Goal: Information Seeking & Learning: Find specific fact

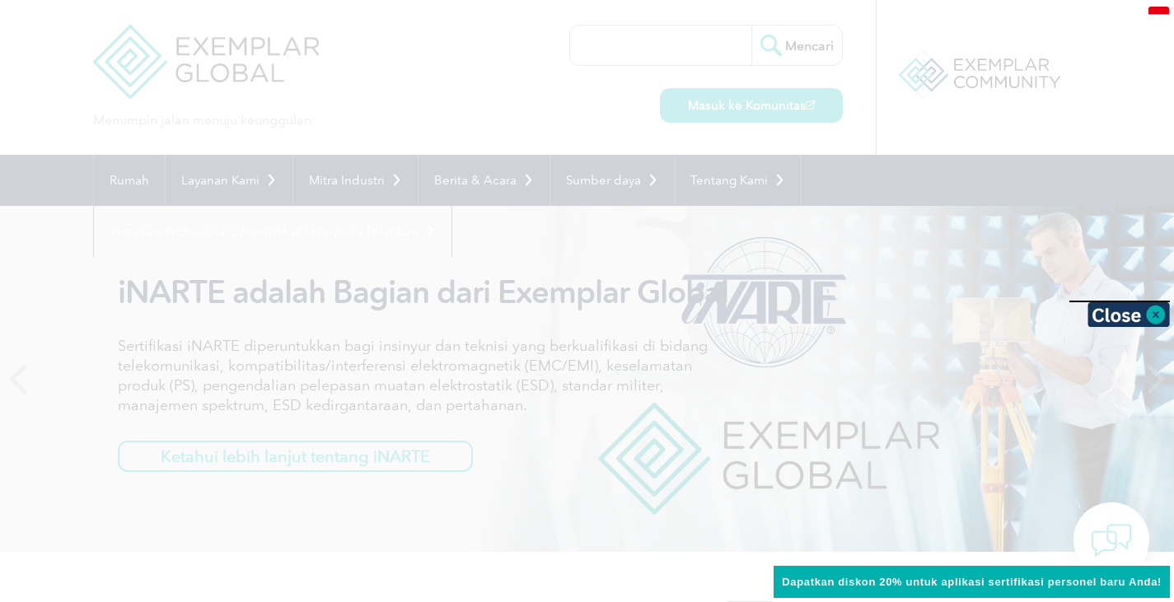
click at [636, 53] on div at bounding box center [587, 301] width 1174 height 602
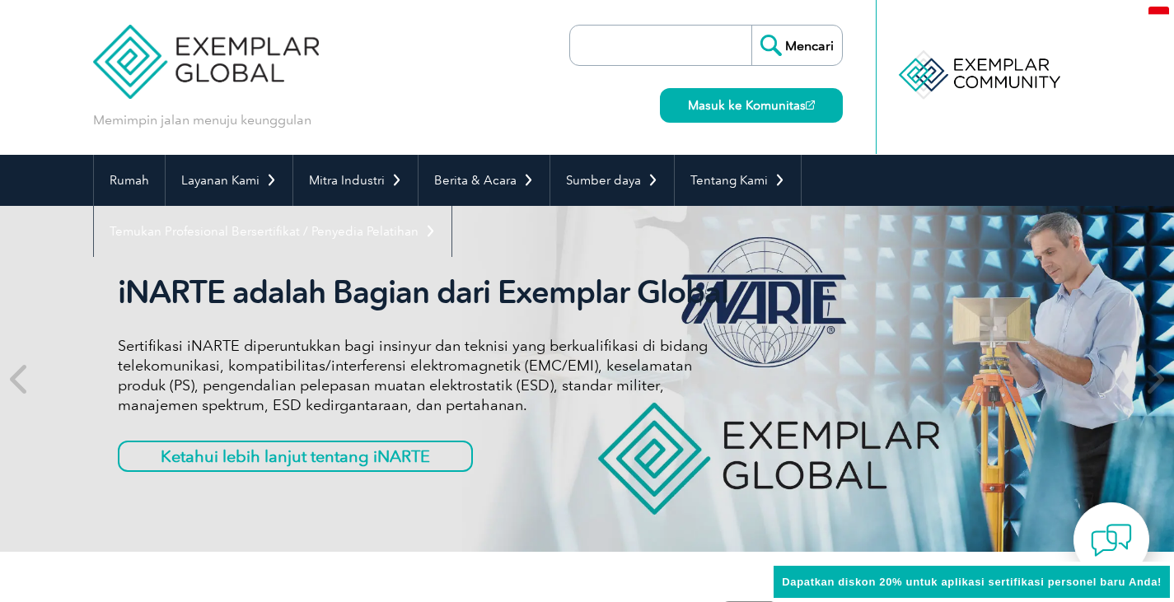
click at [636, 53] on input "search" at bounding box center [664, 46] width 173 height 40
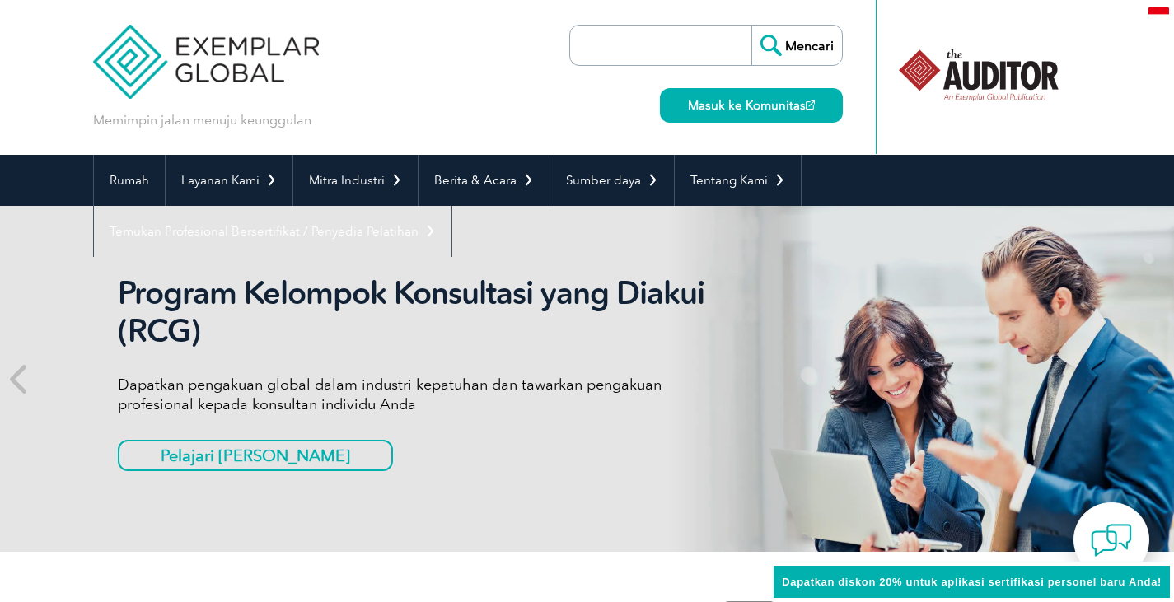
paste input "I.625-S25064"
click at [745, 103] on font "Masuk ke Komunitas" at bounding box center [747, 105] width 118 height 15
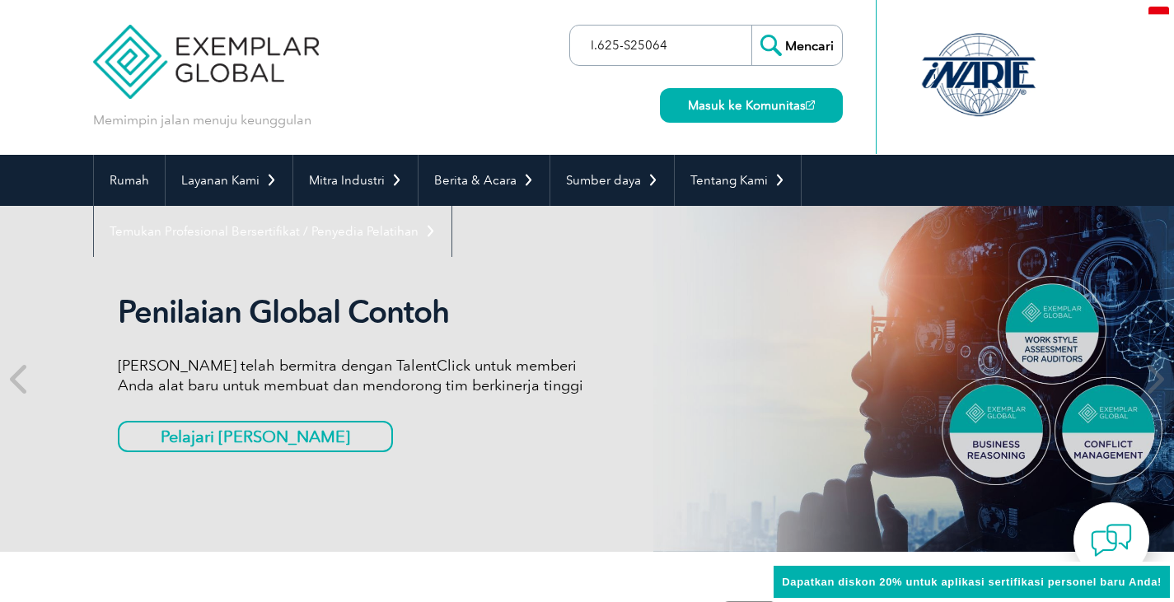
drag, startPoint x: 680, startPoint y: 46, endPoint x: 521, endPoint y: 52, distance: 158.3
click at [523, 52] on div "Memimpin jalan menuju keunggulan I.625-S25064 Mencari Masuk ke Komunitas ▼" at bounding box center [587, 77] width 988 height 155
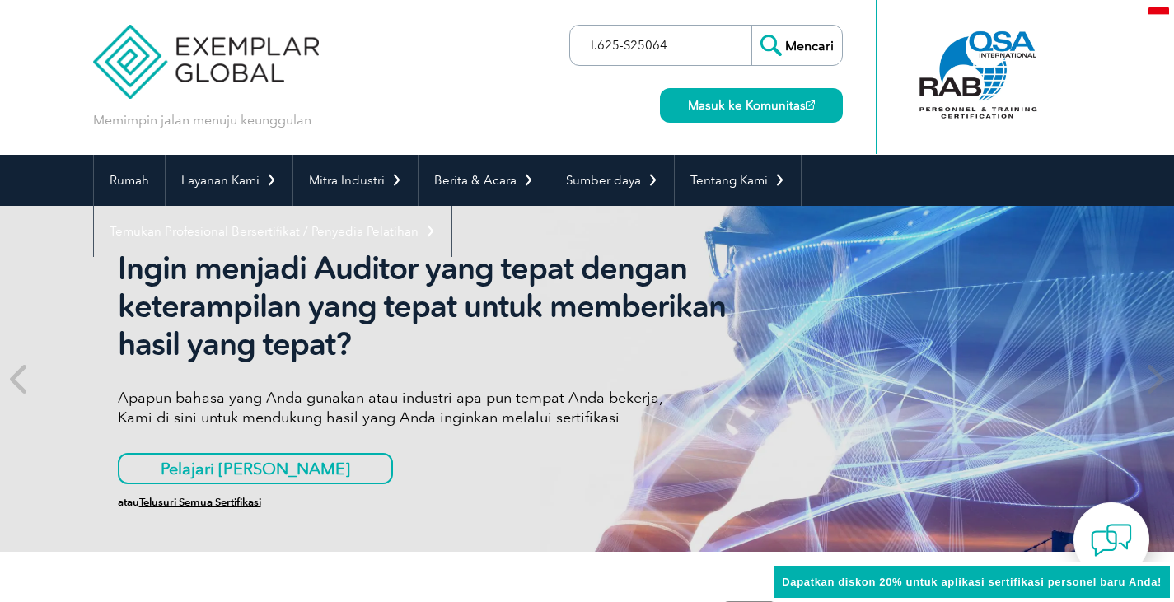
click at [680, 44] on input "I.625-S25064" at bounding box center [664, 46] width 173 height 40
drag, startPoint x: 680, startPoint y: 44, endPoint x: 499, endPoint y: 44, distance: 181.2
click at [499, 44] on div "Memimpin jalan menuju keunggulan I.625-S25064 Mencari Masuk ke Komunitas ▼" at bounding box center [587, 77] width 988 height 155
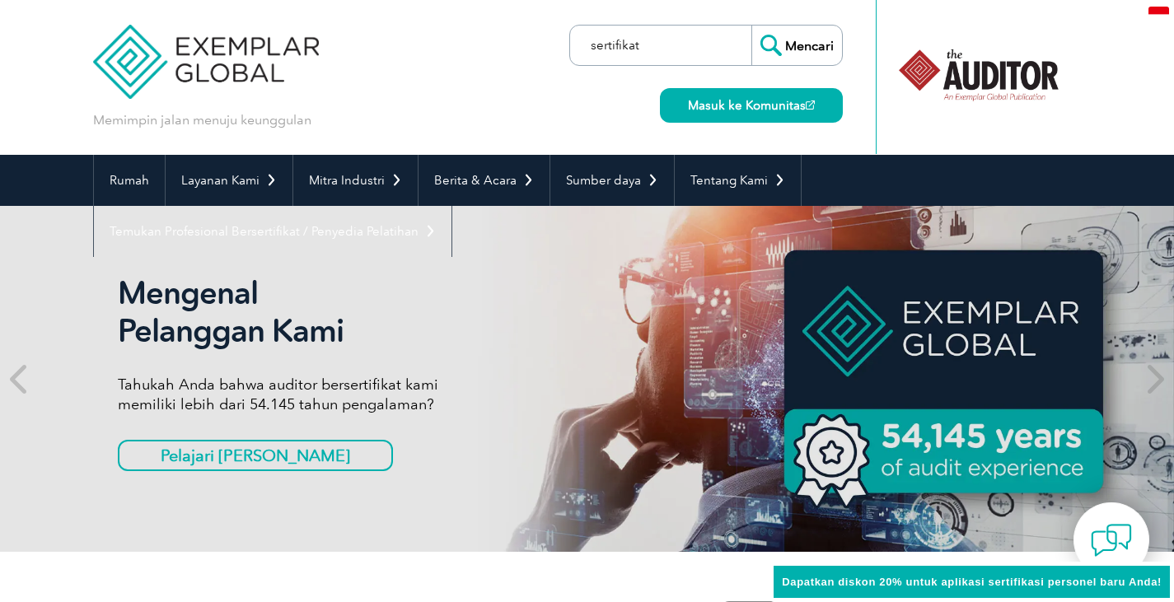
type input "sertifikat"
click at [751, 26] on input "Mencari" at bounding box center [796, 46] width 91 height 40
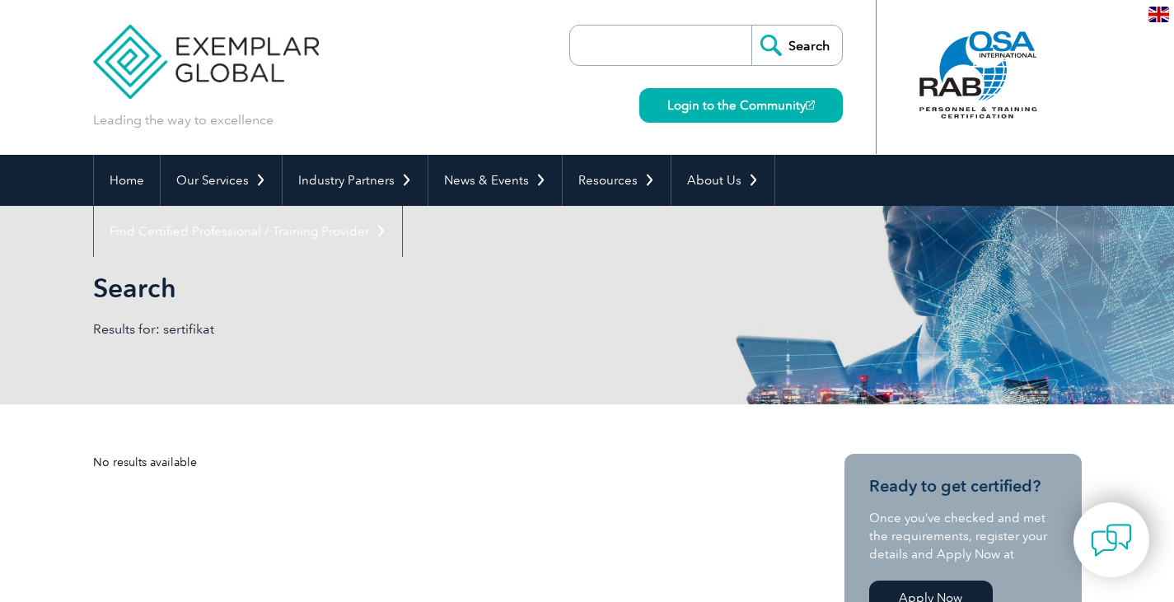
click at [591, 49] on input "search" at bounding box center [664, 46] width 173 height 40
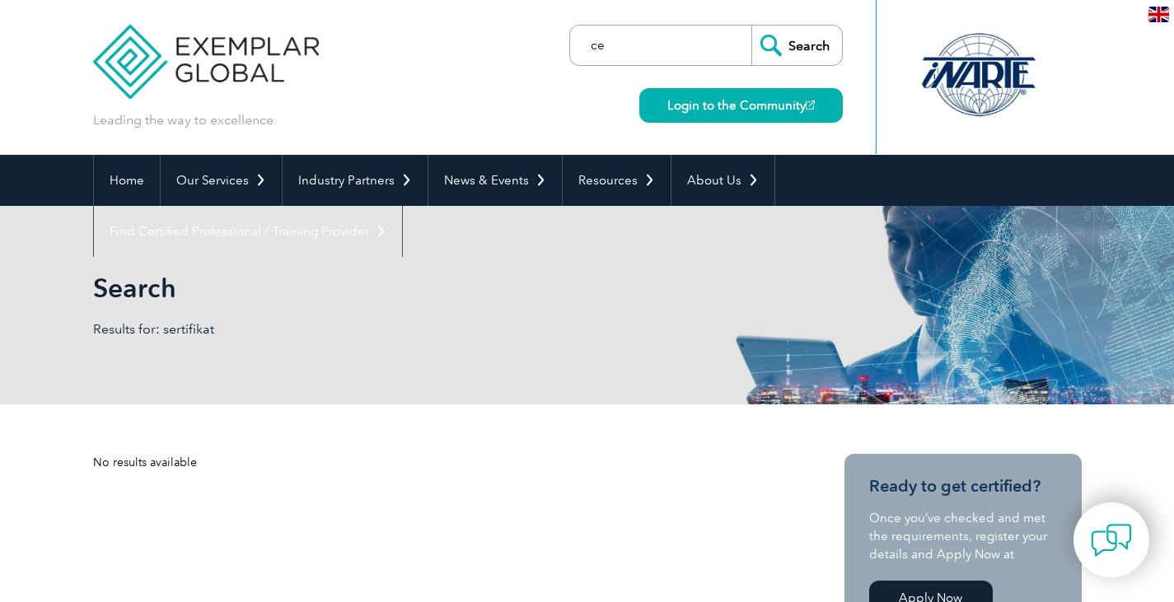
type input "c"
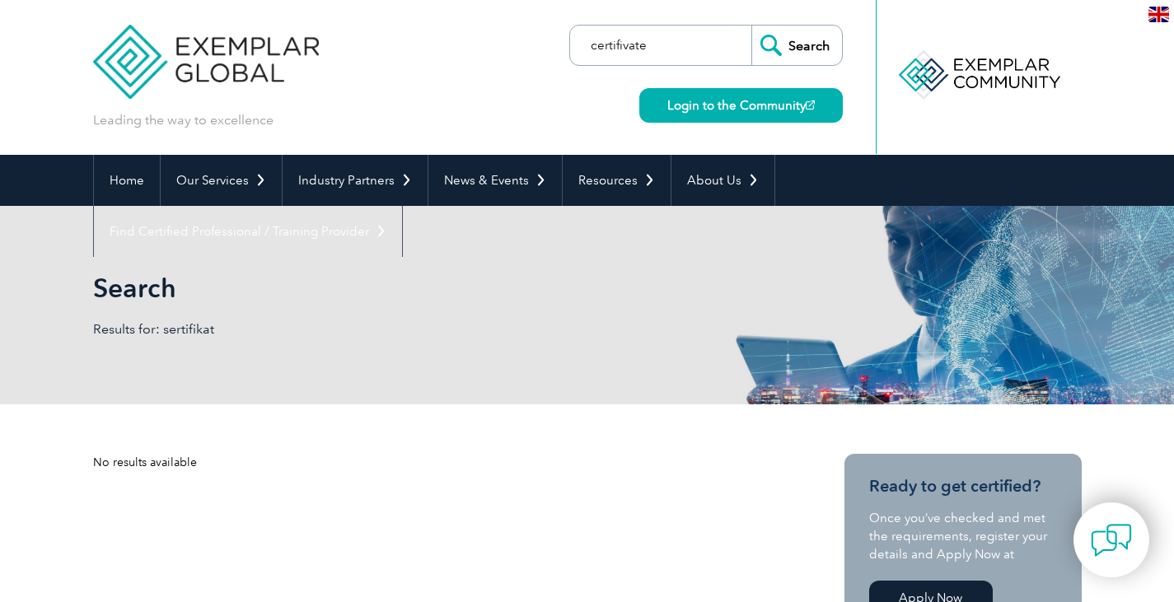
type input "certifivate"
click at [751, 26] on input "Search" at bounding box center [796, 46] width 91 height 40
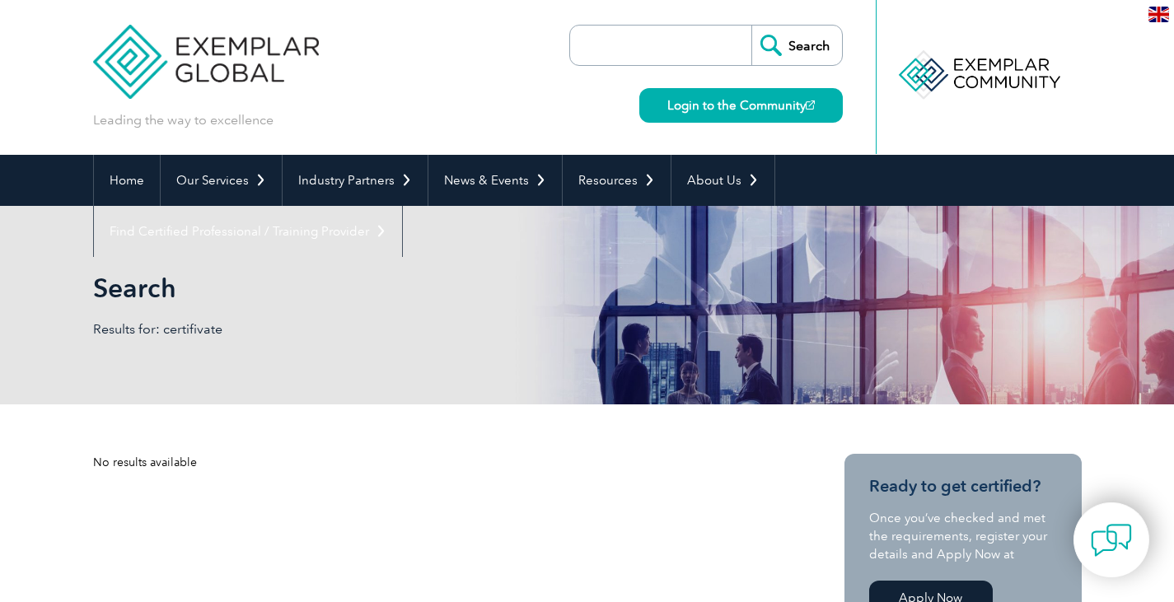
click at [638, 41] on input "search" at bounding box center [664, 46] width 173 height 40
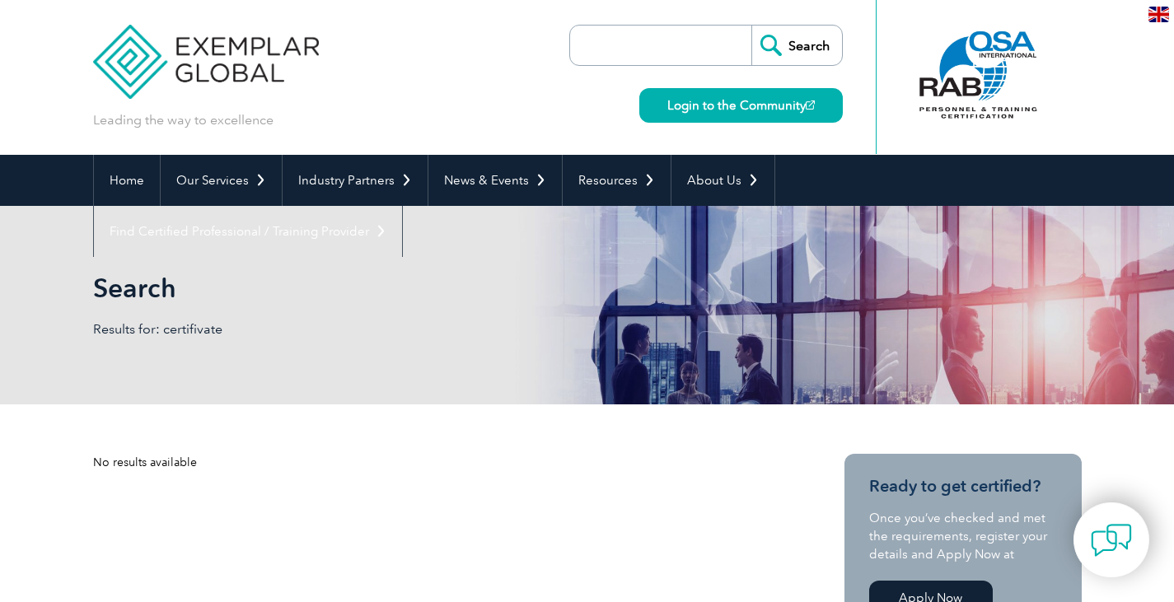
click at [605, 47] on input "search" at bounding box center [664, 46] width 173 height 40
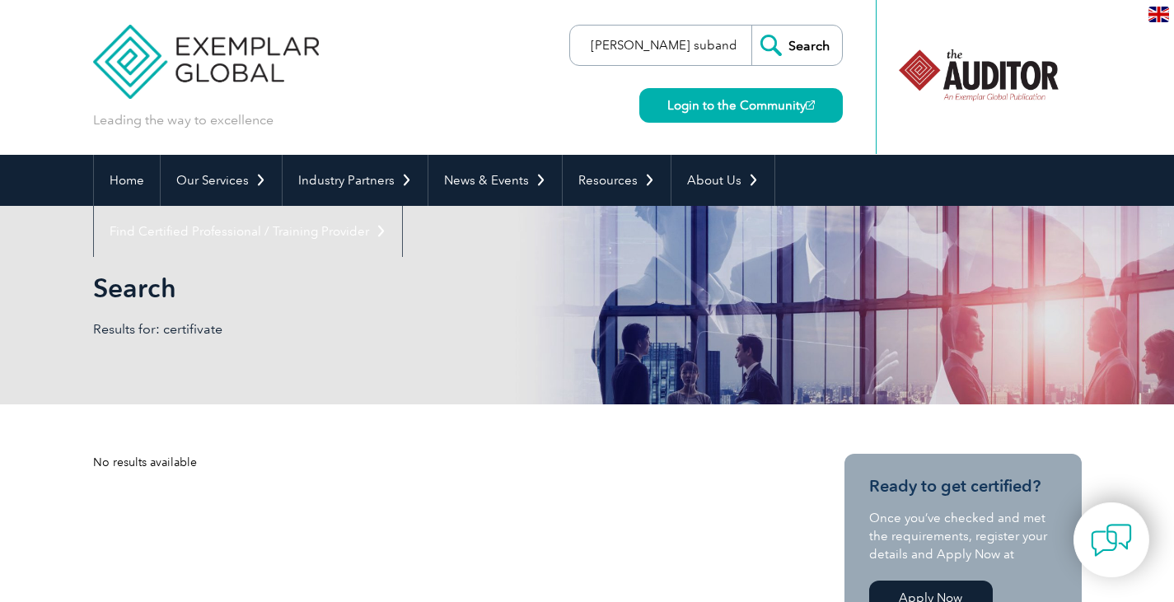
type input "irvan subandar"
click at [751, 26] on input "Search" at bounding box center [796, 46] width 91 height 40
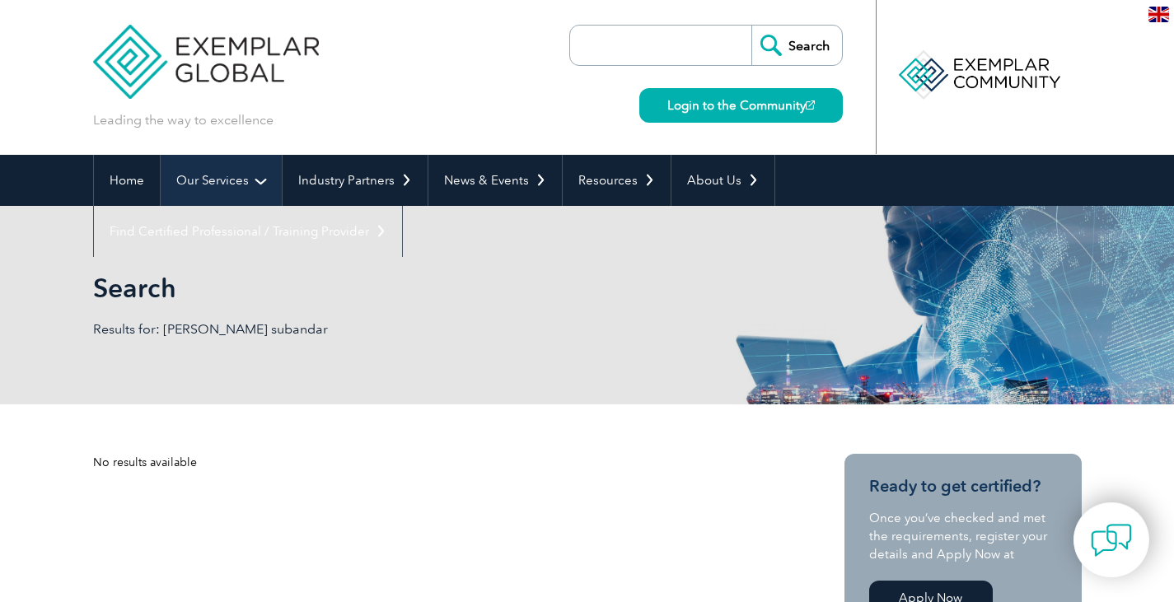
click at [234, 177] on link "Our Services" at bounding box center [221, 180] width 121 height 51
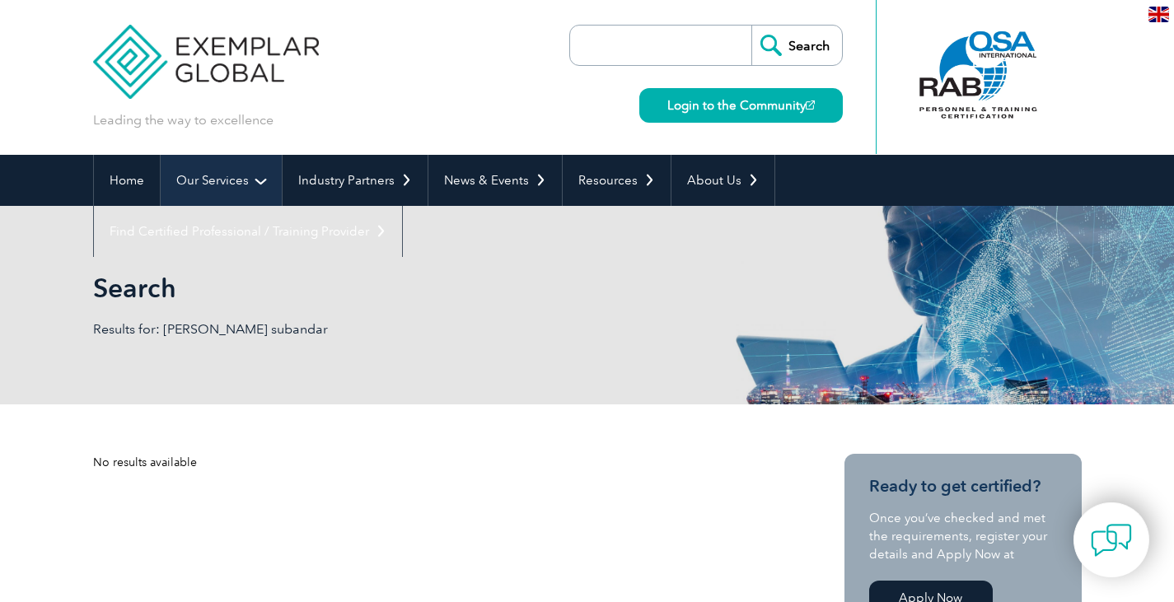
click at [228, 180] on link "Our Services" at bounding box center [221, 180] width 121 height 51
click at [255, 182] on link "Our Services" at bounding box center [221, 180] width 121 height 51
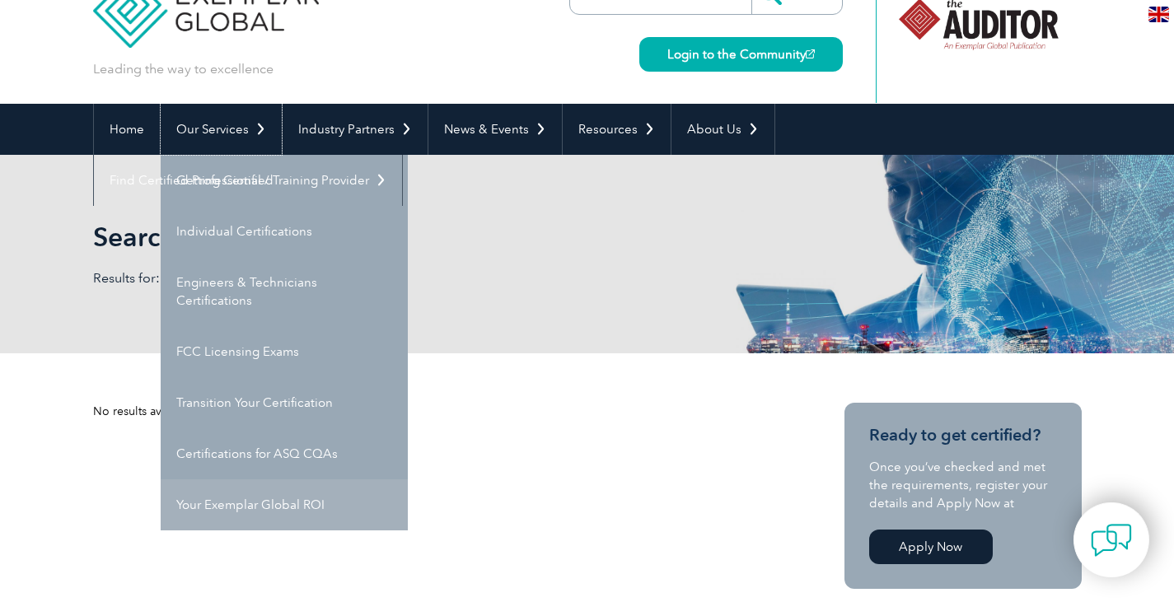
scroll to position [82, 0]
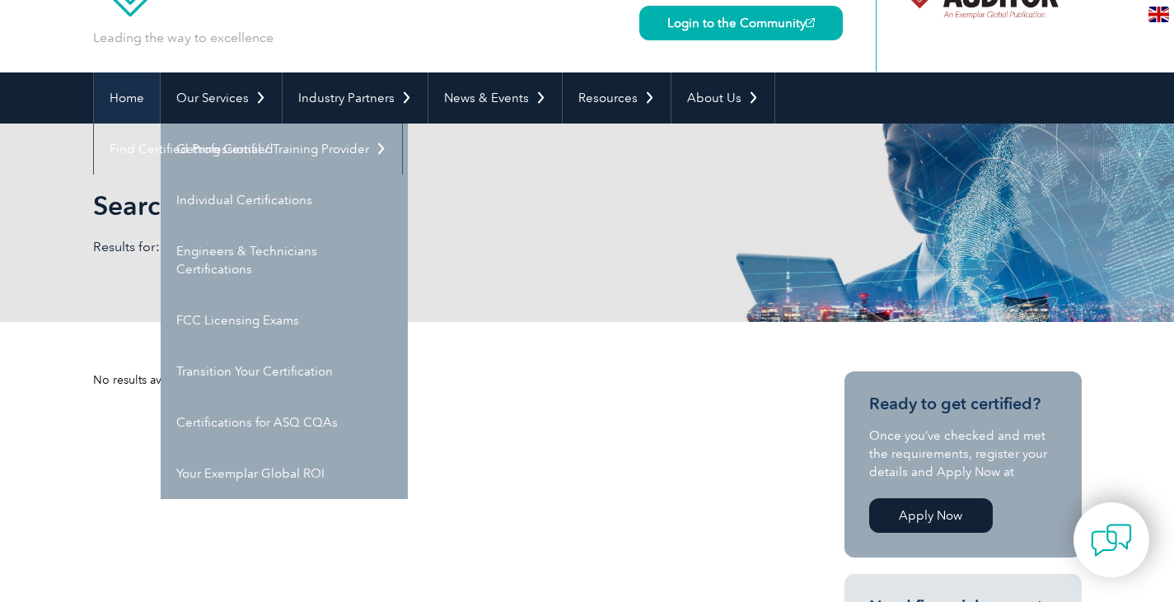
click at [118, 101] on link "Home" at bounding box center [127, 97] width 66 height 51
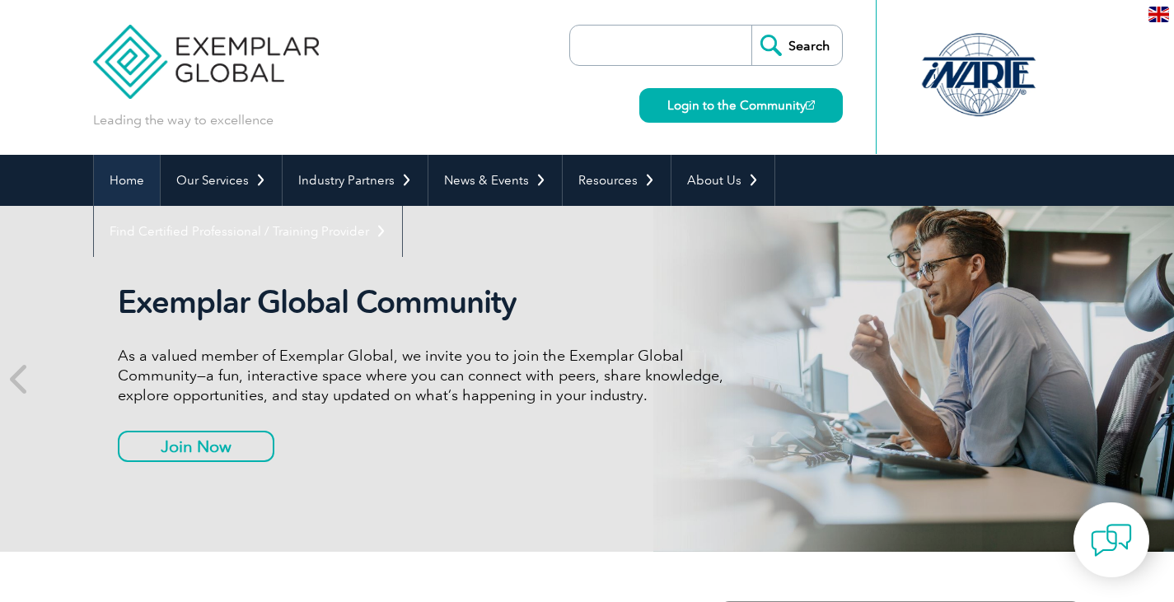
click at [120, 172] on link "Home" at bounding box center [127, 180] width 66 height 51
drag, startPoint x: 0, startPoint y: 0, endPoint x: 713, endPoint y: 62, distance: 716.0
click at [713, 62] on input "search" at bounding box center [664, 46] width 173 height 40
